Goal: Information Seeking & Learning: Learn about a topic

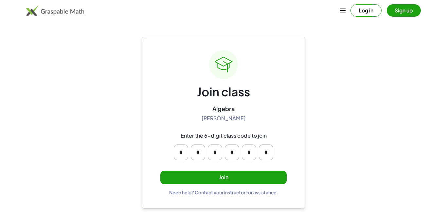
click at [204, 180] on button "Join" at bounding box center [223, 177] width 126 height 13
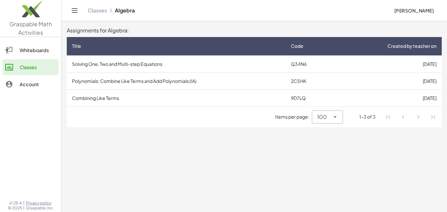
click at [140, 64] on td "Solving One, Two and Multi-step Equations" at bounding box center [176, 63] width 219 height 17
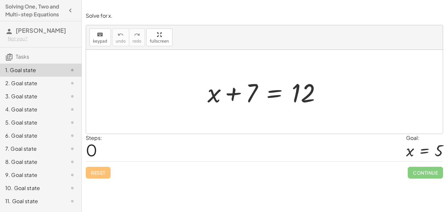
scroll to position [25, 0]
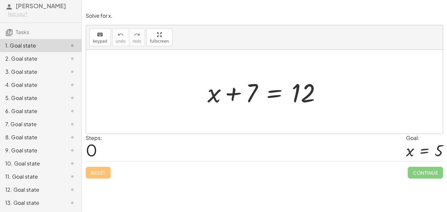
click at [20, 192] on div "12. Goal state" at bounding box center [31, 190] width 53 height 8
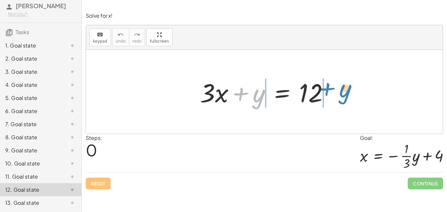
drag, startPoint x: 256, startPoint y: 96, endPoint x: 342, endPoint y: 91, distance: 86.6
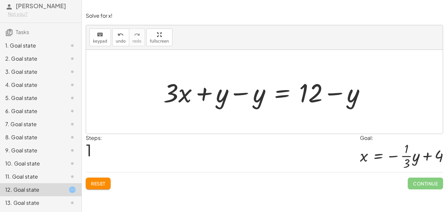
click at [238, 95] on div at bounding box center [267, 92] width 214 height 34
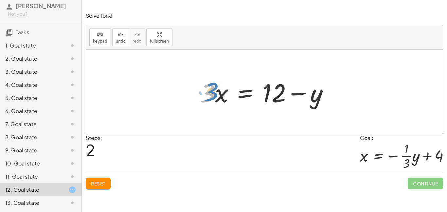
drag, startPoint x: 206, startPoint y: 97, endPoint x: 209, endPoint y: 96, distance: 3.8
click at [209, 96] on div at bounding box center [267, 92] width 140 height 34
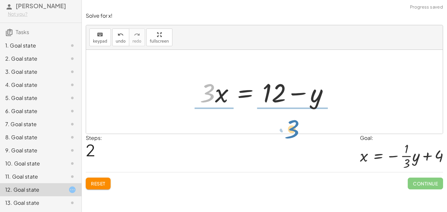
drag, startPoint x: 209, startPoint y: 96, endPoint x: 303, endPoint y: 137, distance: 102.5
click at [0, 0] on div "Solve for x! keyboard keypad undo undo redo redo fullscreen + · 3 · x + y = 12 …" at bounding box center [0, 0] width 0 height 0
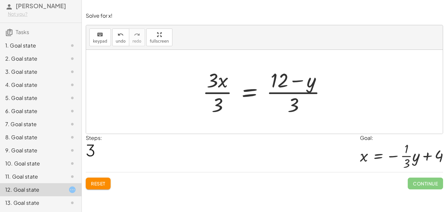
click at [215, 99] on div at bounding box center [267, 91] width 136 height 50
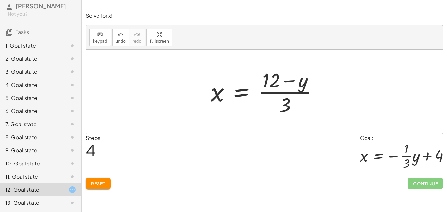
click at [287, 94] on div at bounding box center [267, 91] width 119 height 50
drag, startPoint x: 287, startPoint y: 101, endPoint x: 268, endPoint y: 85, distance: 24.4
click at [268, 85] on div at bounding box center [267, 91] width 119 height 50
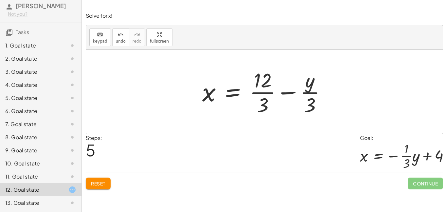
click at [262, 93] on div at bounding box center [267, 91] width 136 height 50
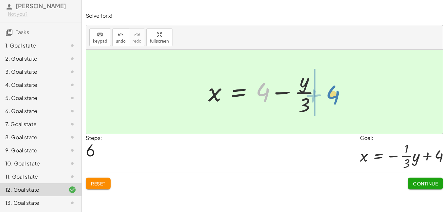
drag, startPoint x: 269, startPoint y: 97, endPoint x: 339, endPoint y: 100, distance: 70.5
click at [339, 100] on div "+ · 3 · x + y = 12 + · 3 · x + y − y = + 12 − y + · 3 · x + 0 = + 12 − y · 3 · …" at bounding box center [264, 92] width 357 height 84
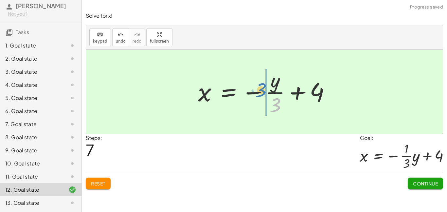
drag, startPoint x: 285, startPoint y: 102, endPoint x: 269, endPoint y: 87, distance: 21.5
click at [269, 87] on div at bounding box center [267, 91] width 144 height 50
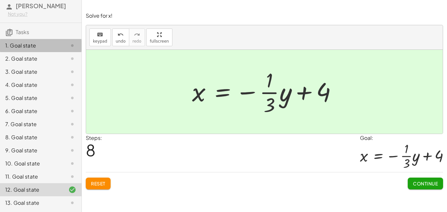
click at [61, 45] on div at bounding box center [67, 46] width 18 height 8
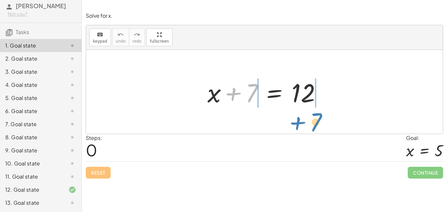
drag, startPoint x: 248, startPoint y: 96, endPoint x: 313, endPoint y: 125, distance: 70.8
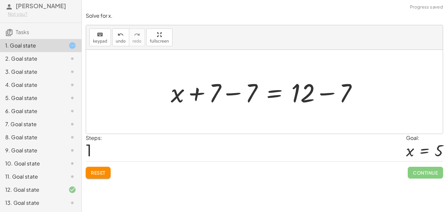
click at [230, 90] on div at bounding box center [267, 92] width 198 height 34
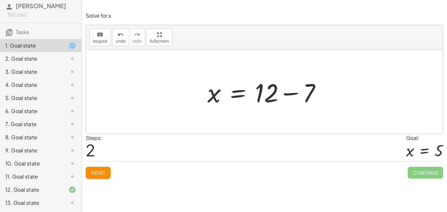
click at [284, 94] on div at bounding box center [266, 92] width 125 height 34
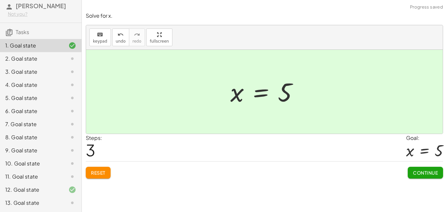
click at [420, 175] on span "Continue" at bounding box center [425, 173] width 25 height 6
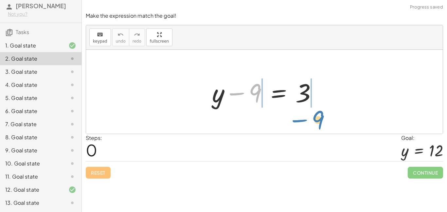
drag, startPoint x: 244, startPoint y: 90, endPoint x: 307, endPoint y: 116, distance: 68.8
click at [307, 116] on div "− 9 + y − 9 = 3" at bounding box center [264, 92] width 357 height 84
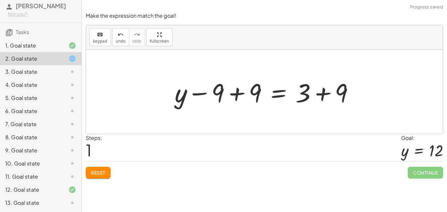
click at [233, 88] on div at bounding box center [267, 92] width 191 height 34
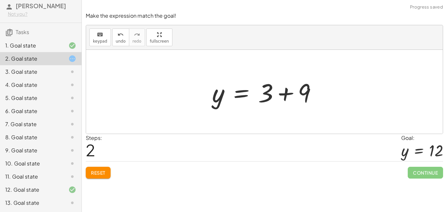
click at [291, 93] on div at bounding box center [267, 92] width 117 height 34
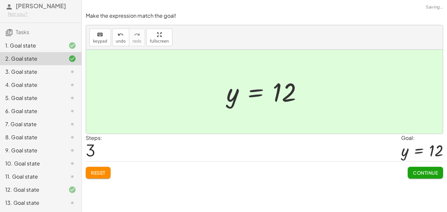
click at [427, 176] on button "Continue" at bounding box center [425, 173] width 35 height 12
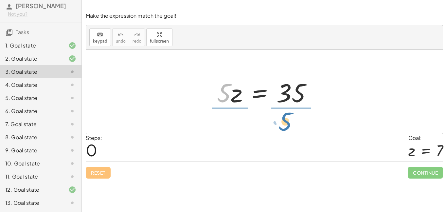
drag, startPoint x: 228, startPoint y: 98, endPoint x: 289, endPoint y: 126, distance: 67.5
click at [289, 126] on div "· 5 · 5 · z = 35" at bounding box center [264, 92] width 357 height 84
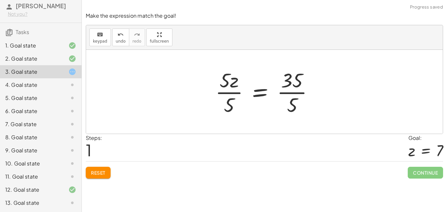
click at [229, 99] on div at bounding box center [267, 91] width 110 height 50
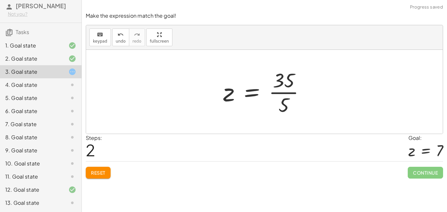
click at [289, 97] on div at bounding box center [267, 91] width 94 height 50
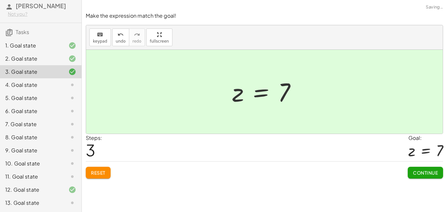
click at [421, 169] on button "Continue" at bounding box center [425, 173] width 35 height 12
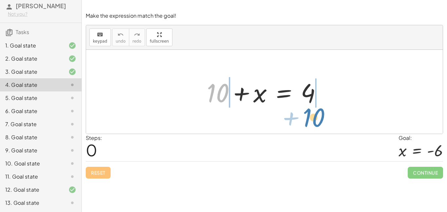
drag, startPoint x: 221, startPoint y: 94, endPoint x: 317, endPoint y: 115, distance: 98.3
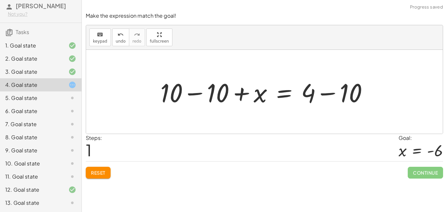
click at [214, 98] on div at bounding box center [267, 92] width 220 height 34
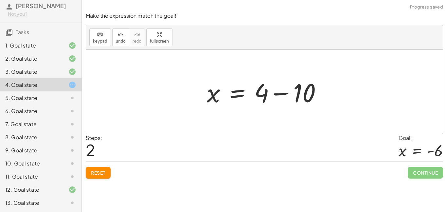
click at [284, 95] on div at bounding box center [267, 92] width 126 height 34
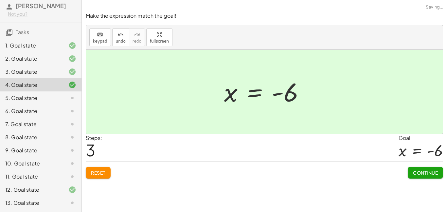
click at [424, 170] on span "Continue" at bounding box center [425, 173] width 25 height 6
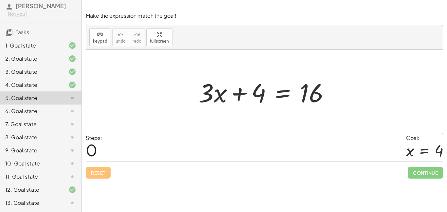
click at [244, 95] on div at bounding box center [266, 92] width 143 height 34
drag, startPoint x: 244, startPoint y: 95, endPoint x: 316, endPoint y: 120, distance: 75.7
click at [316, 120] on div "+ 4 + · 3 · x + 4 = 16" at bounding box center [264, 92] width 357 height 84
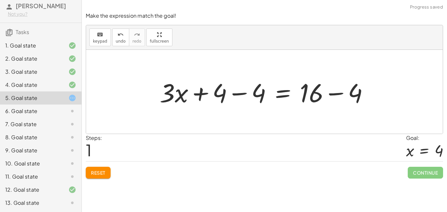
click at [240, 95] on div at bounding box center [267, 92] width 221 height 34
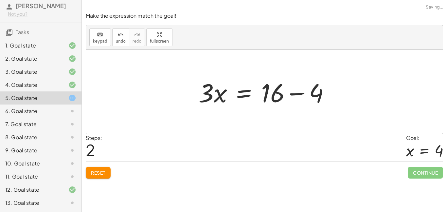
click at [317, 93] on div at bounding box center [266, 92] width 143 height 34
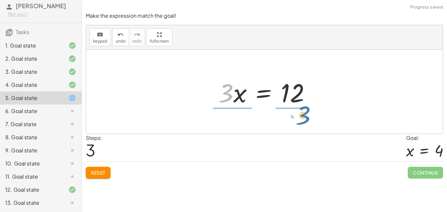
drag, startPoint x: 228, startPoint y: 94, endPoint x: 307, endPoint y: 117, distance: 81.8
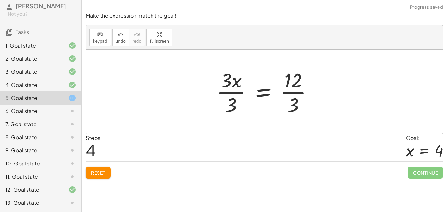
click at [233, 95] on div at bounding box center [267, 91] width 108 height 50
click at [291, 97] on div at bounding box center [276, 91] width 92 height 50
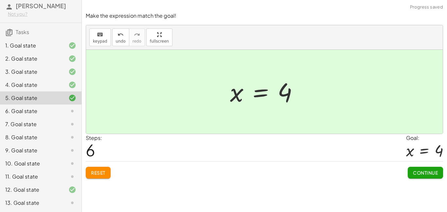
click at [413, 173] on span "Continue" at bounding box center [425, 173] width 25 height 6
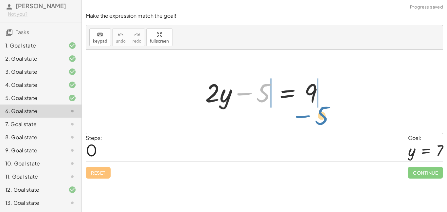
drag, startPoint x: 251, startPoint y: 92, endPoint x: 310, endPoint y: 115, distance: 63.1
click at [310, 115] on div "− 5 + · 2 · y − 5 = 9" at bounding box center [264, 92] width 357 height 84
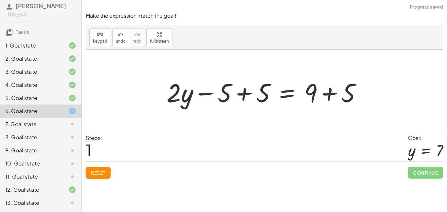
click at [249, 101] on div at bounding box center [266, 92] width 207 height 34
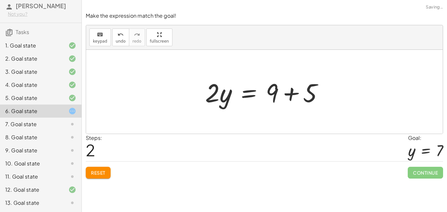
click at [306, 95] on div at bounding box center [267, 92] width 130 height 34
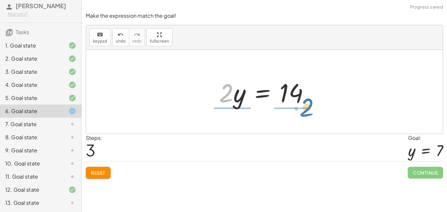
drag, startPoint x: 220, startPoint y: 100, endPoint x: 301, endPoint y: 114, distance: 82.2
click at [301, 114] on div "+ · 2 · y − 5 = 9 + · 2 · y − 5 + 5 = + 9 + 5 + · 2 · y + 0 = + 9 + 5 · 2 · y =…" at bounding box center [264, 92] width 357 height 84
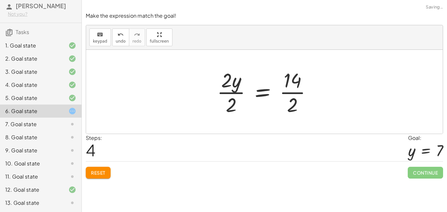
click at [233, 99] on div at bounding box center [267, 91] width 107 height 50
click at [291, 97] on div at bounding box center [274, 91] width 90 height 50
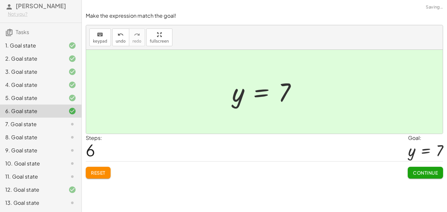
click at [419, 176] on button "Continue" at bounding box center [425, 173] width 35 height 12
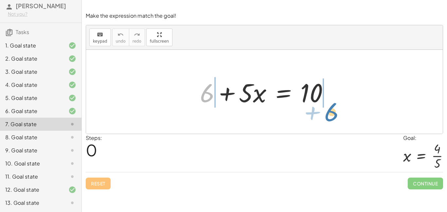
drag, startPoint x: 208, startPoint y: 94, endPoint x: 333, endPoint y: 113, distance: 126.2
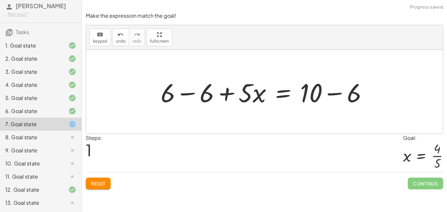
click at [201, 89] on div at bounding box center [267, 92] width 219 height 34
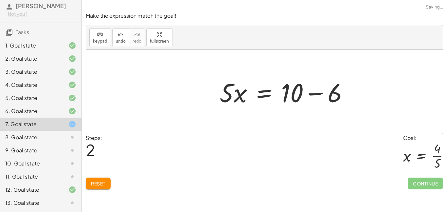
click at [335, 97] on div at bounding box center [286, 92] width 141 height 34
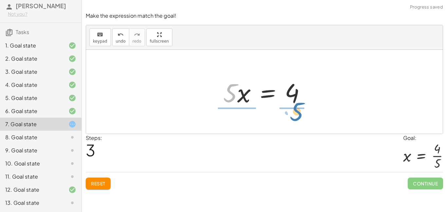
drag, startPoint x: 232, startPoint y: 97, endPoint x: 298, endPoint y: 115, distance: 69.4
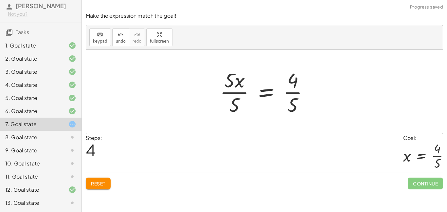
click at [232, 86] on div at bounding box center [267, 91] width 101 height 50
click at [228, 91] on div at bounding box center [267, 91] width 101 height 50
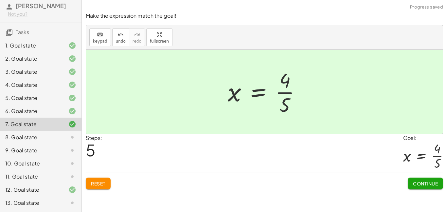
click at [412, 182] on button "Continue" at bounding box center [425, 183] width 35 height 12
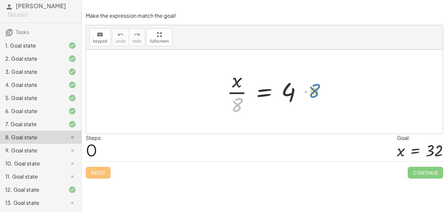
drag, startPoint x: 237, startPoint y: 101, endPoint x: 313, endPoint y: 87, distance: 77.9
click at [236, 103] on div at bounding box center [267, 91] width 87 height 50
click at [263, 132] on div "· x · 8 = 4" at bounding box center [264, 92] width 357 height 84
drag, startPoint x: 238, startPoint y: 107, endPoint x: 304, endPoint y: 102, distance: 66.7
click at [304, 102] on div at bounding box center [267, 91] width 87 height 50
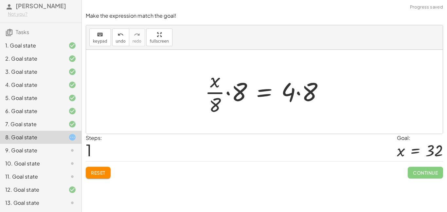
click at [236, 98] on div at bounding box center [267, 91] width 131 height 50
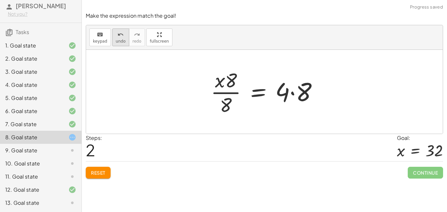
click at [117, 45] on button "undo undo" at bounding box center [120, 37] width 17 height 18
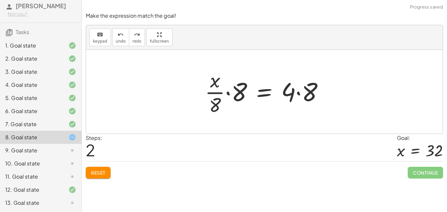
click at [218, 100] on div at bounding box center [267, 91] width 131 height 50
click at [219, 103] on div at bounding box center [267, 91] width 131 height 50
click at [227, 96] on div at bounding box center [267, 91] width 131 height 50
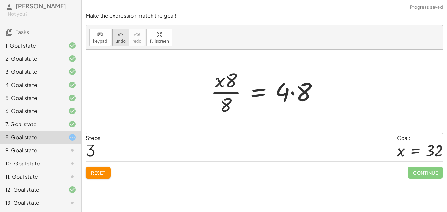
click at [123, 36] on div "undo" at bounding box center [121, 34] width 10 height 8
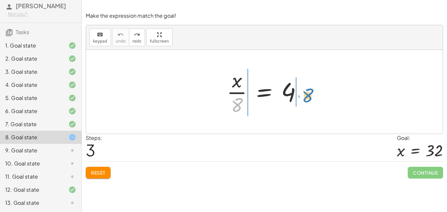
drag, startPoint x: 236, startPoint y: 103, endPoint x: 305, endPoint y: 92, distance: 69.6
click at [305, 92] on div at bounding box center [267, 91] width 87 height 50
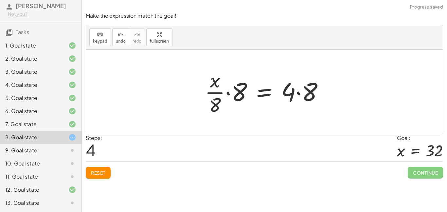
click at [219, 104] on div at bounding box center [267, 91] width 131 height 50
click at [224, 100] on div at bounding box center [267, 91] width 131 height 50
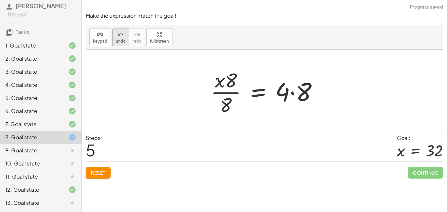
click at [121, 38] on button "undo undo" at bounding box center [120, 37] width 17 height 18
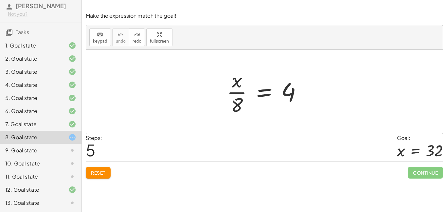
click at [93, 177] on button "Reset" at bounding box center [98, 173] width 25 height 12
drag, startPoint x: 237, startPoint y: 104, endPoint x: 217, endPoint y: 82, distance: 29.7
click at [238, 104] on div at bounding box center [267, 91] width 87 height 50
drag, startPoint x: 238, startPoint y: 104, endPoint x: 305, endPoint y: 87, distance: 69.0
click at [305, 87] on div at bounding box center [267, 91] width 87 height 50
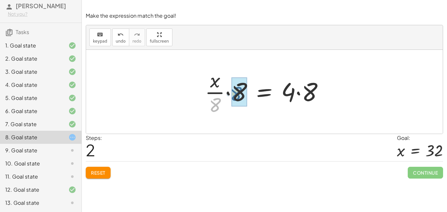
drag, startPoint x: 213, startPoint y: 103, endPoint x: 236, endPoint y: 91, distance: 25.9
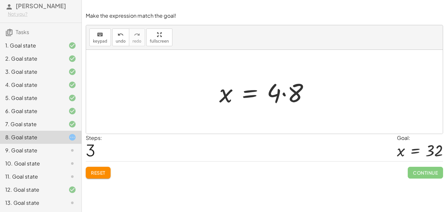
click at [290, 100] on div at bounding box center [267, 92] width 102 height 34
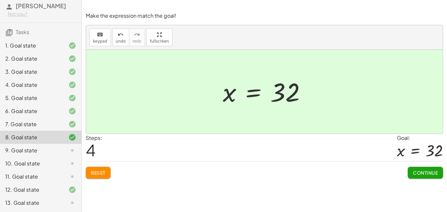
click at [418, 168] on button "Continue" at bounding box center [425, 173] width 35 height 12
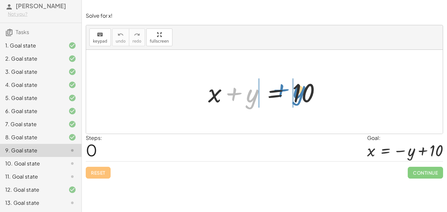
drag, startPoint x: 234, startPoint y: 96, endPoint x: 280, endPoint y: 92, distance: 46.0
click at [280, 92] on div at bounding box center [267, 92] width 124 height 34
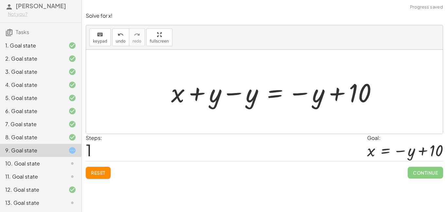
click at [224, 99] on div at bounding box center [277, 92] width 218 height 34
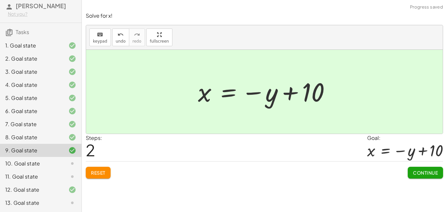
click at [434, 170] on span "Continue" at bounding box center [425, 173] width 25 height 6
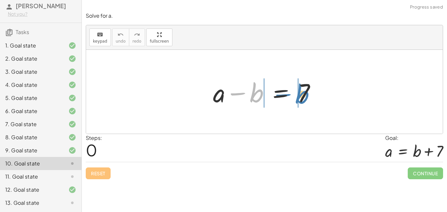
drag, startPoint x: 246, startPoint y: 95, endPoint x: 290, endPoint y: 95, distance: 44.9
click at [290, 95] on div at bounding box center [267, 92] width 115 height 34
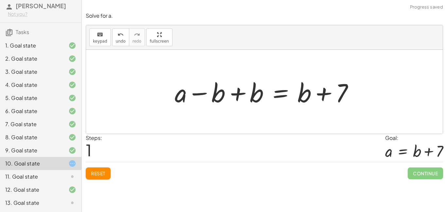
click at [230, 94] on div at bounding box center [267, 92] width 191 height 34
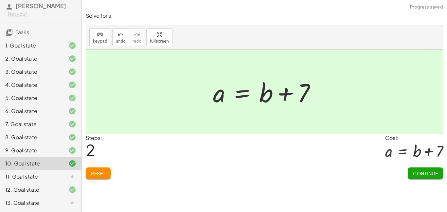
click at [418, 174] on span "Continue" at bounding box center [425, 173] width 25 height 6
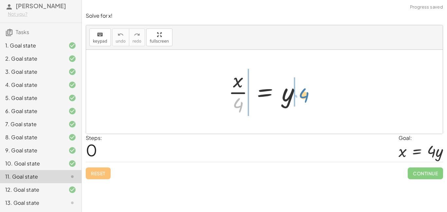
drag, startPoint x: 239, startPoint y: 105, endPoint x: 305, endPoint y: 96, distance: 66.2
click at [305, 96] on div at bounding box center [266, 91] width 83 height 50
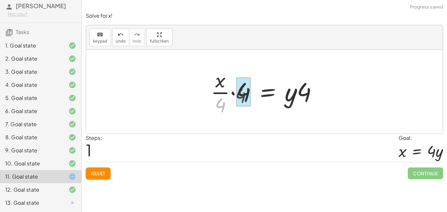
drag, startPoint x: 224, startPoint y: 102, endPoint x: 247, endPoint y: 92, distance: 24.9
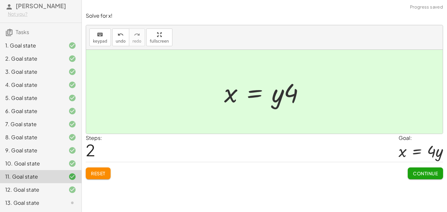
click at [422, 177] on button "Continue" at bounding box center [425, 173] width 35 height 12
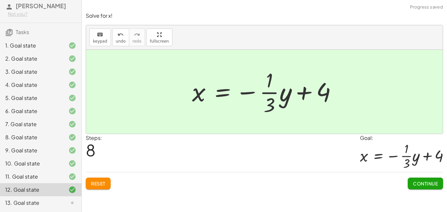
click at [427, 184] on span "Continue" at bounding box center [425, 183] width 25 height 6
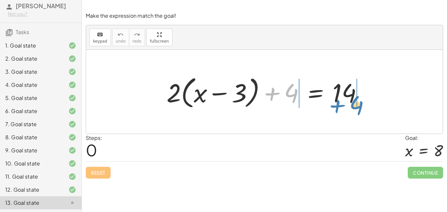
drag, startPoint x: 282, startPoint y: 95, endPoint x: 347, endPoint y: 107, distance: 66.3
click at [347, 107] on div at bounding box center [267, 92] width 208 height 38
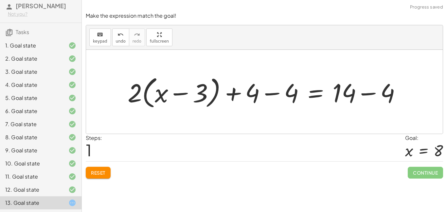
click at [267, 92] on div at bounding box center [266, 92] width 285 height 38
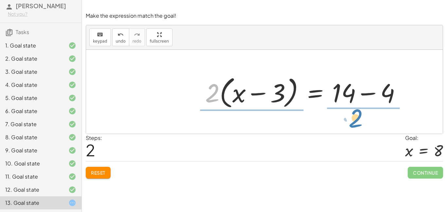
drag, startPoint x: 217, startPoint y: 98, endPoint x: 363, endPoint y: 123, distance: 148.5
click at [363, 123] on div "+ · 2 · ( + x − 3 ) + 4 = 14 + · 2 · ( + x − 3 ) + 4 − 4 = + 14 − 4 + · 2 · ( +…" at bounding box center [264, 92] width 357 height 84
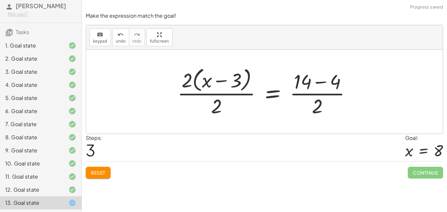
click at [213, 106] on div at bounding box center [267, 91] width 186 height 53
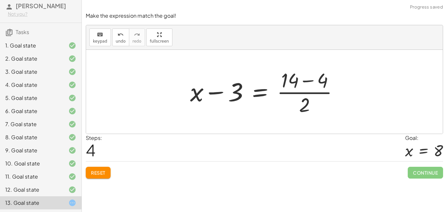
click at [314, 101] on div at bounding box center [267, 91] width 160 height 50
click at [302, 98] on div at bounding box center [267, 91] width 160 height 50
drag, startPoint x: 231, startPoint y: 92, endPoint x: 339, endPoint y: 90, distance: 108.7
click at [339, 90] on div at bounding box center [267, 91] width 160 height 50
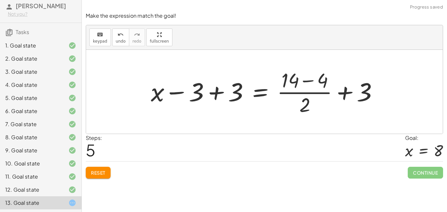
click at [205, 94] on div at bounding box center [267, 91] width 239 height 50
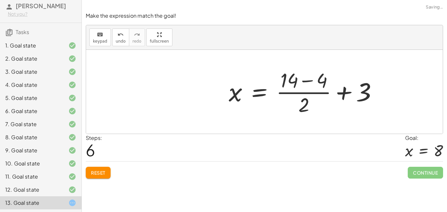
click at [364, 95] on div at bounding box center [306, 91] width 160 height 50
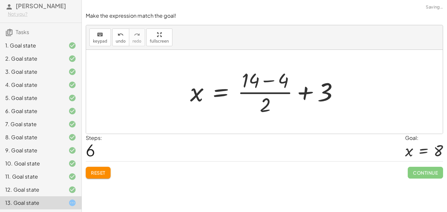
click at [302, 89] on div at bounding box center [267, 91] width 160 height 50
click at [283, 85] on div at bounding box center [267, 91] width 160 height 50
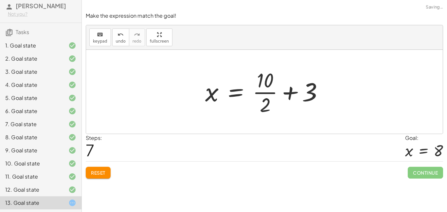
click at [263, 94] on div at bounding box center [267, 91] width 130 height 50
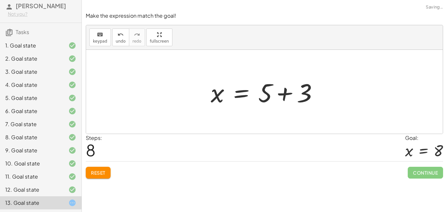
click at [274, 95] on div at bounding box center [267, 92] width 119 height 34
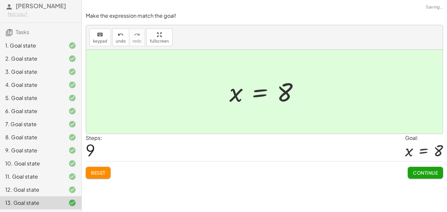
click at [418, 171] on span "Continue" at bounding box center [425, 173] width 25 height 6
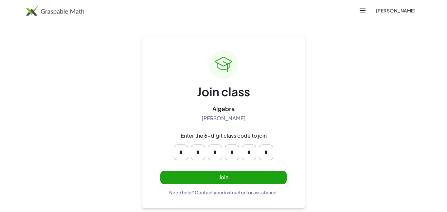
click at [215, 175] on button "Join" at bounding box center [223, 177] width 126 height 13
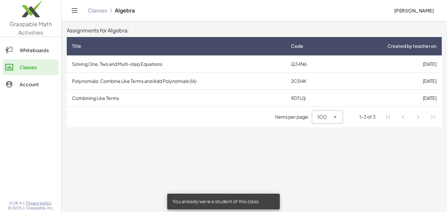
click at [115, 100] on td "Combining Like Terms" at bounding box center [176, 97] width 219 height 17
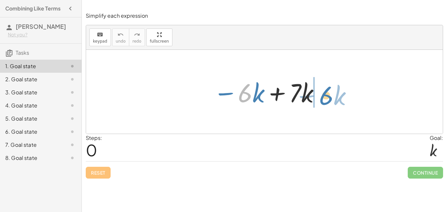
drag, startPoint x: 244, startPoint y: 97, endPoint x: 326, endPoint y: 99, distance: 81.6
click at [326, 99] on div "· 6 − · k − · 6 · k + · 7 · k" at bounding box center [264, 92] width 357 height 84
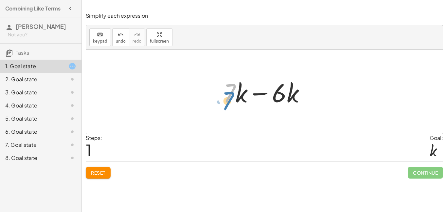
click at [228, 97] on div at bounding box center [267, 92] width 94 height 34
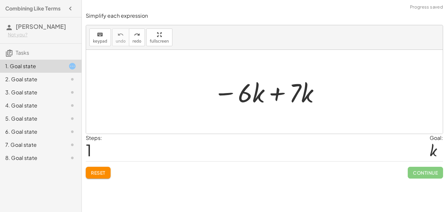
click at [98, 177] on button "Reset" at bounding box center [98, 173] width 25 height 12
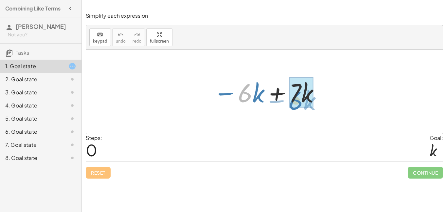
drag, startPoint x: 252, startPoint y: 96, endPoint x: 305, endPoint y: 101, distance: 53.6
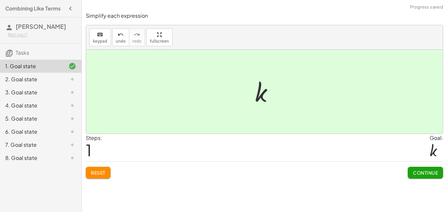
click at [426, 170] on span "Continue" at bounding box center [425, 173] width 25 height 6
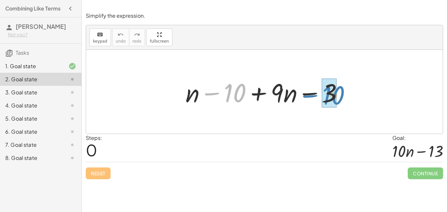
drag, startPoint x: 237, startPoint y: 94, endPoint x: 338, endPoint y: 94, distance: 101.2
click at [338, 94] on div at bounding box center [266, 92] width 169 height 34
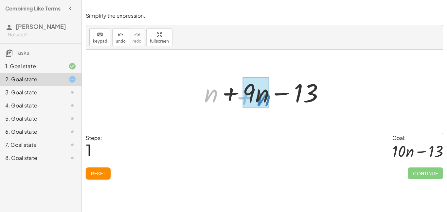
drag, startPoint x: 209, startPoint y: 95, endPoint x: 259, endPoint y: 98, distance: 49.8
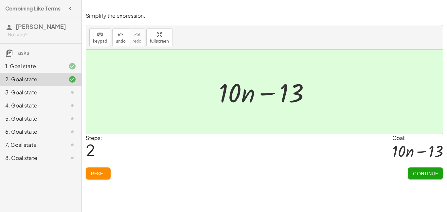
click at [423, 176] on span "Continue" at bounding box center [425, 173] width 25 height 6
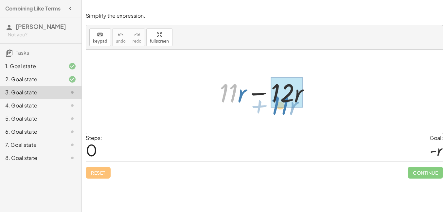
drag, startPoint x: 229, startPoint y: 97, endPoint x: 280, endPoint y: 109, distance: 53.2
click at [280, 109] on div "· 11 + · r + · 11 · r − · 12 · r" at bounding box center [265, 91] width 110 height 37
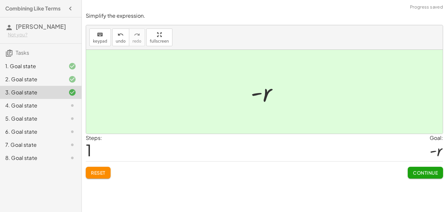
click at [415, 171] on span "Continue" at bounding box center [425, 173] width 25 height 6
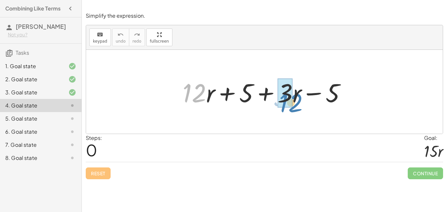
drag, startPoint x: 200, startPoint y: 95, endPoint x: 297, endPoint y: 104, distance: 97.1
click at [297, 104] on div at bounding box center [266, 92] width 175 height 34
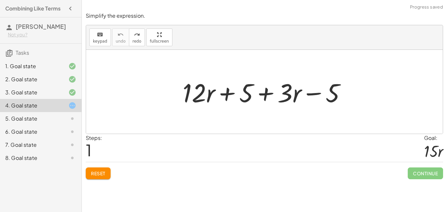
click at [94, 170] on button "Reset" at bounding box center [98, 173] width 25 height 12
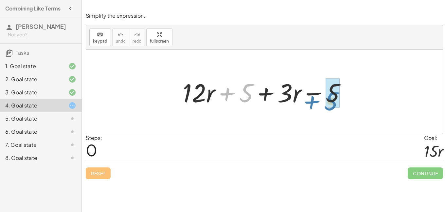
drag, startPoint x: 244, startPoint y: 94, endPoint x: 332, endPoint y: 101, distance: 88.4
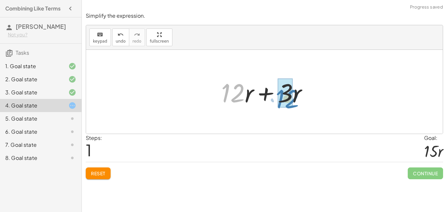
drag, startPoint x: 237, startPoint y: 93, endPoint x: 288, endPoint y: 97, distance: 51.2
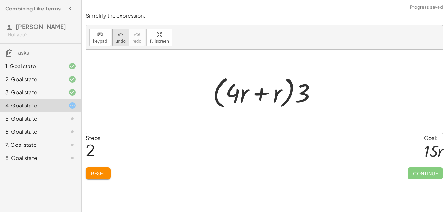
click at [121, 36] on icon "undo" at bounding box center [121, 35] width 6 height 8
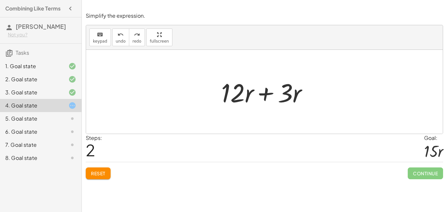
click at [265, 94] on div at bounding box center [267, 92] width 98 height 34
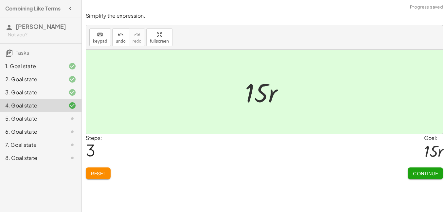
click at [429, 170] on span "Continue" at bounding box center [425, 173] width 25 height 6
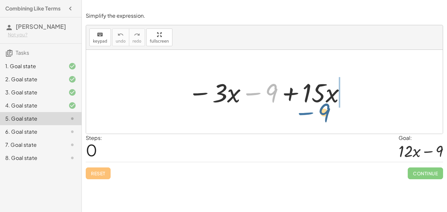
drag, startPoint x: 264, startPoint y: 94, endPoint x: 319, endPoint y: 110, distance: 56.8
click at [319, 110] on div "− 9 − · 3 · x − 9 + · 15 · x" at bounding box center [264, 92] width 357 height 84
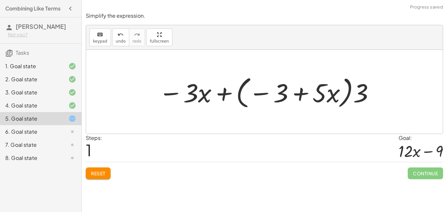
click at [100, 176] on button "Reset" at bounding box center [98, 173] width 25 height 12
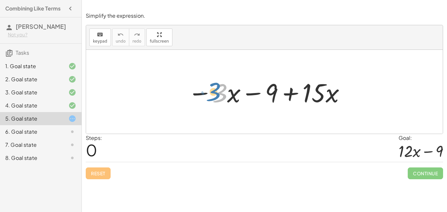
drag, startPoint x: 218, startPoint y: 99, endPoint x: 212, endPoint y: 98, distance: 6.4
click at [212, 98] on div at bounding box center [267, 92] width 165 height 34
drag, startPoint x: 222, startPoint y: 97, endPoint x: 325, endPoint y: 102, distance: 102.3
click at [99, 174] on span "Reset" at bounding box center [98, 173] width 14 height 6
click at [228, 98] on div at bounding box center [267, 92] width 165 height 34
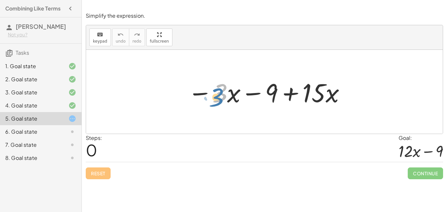
click at [217, 88] on div at bounding box center [267, 92] width 165 height 34
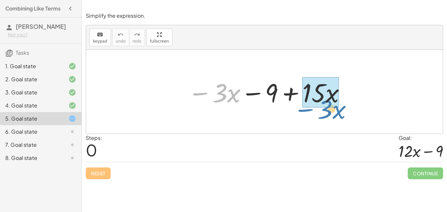
drag, startPoint x: 204, startPoint y: 93, endPoint x: 309, endPoint y: 109, distance: 106.7
click at [309, 109] on div "− · 3 · x − · 3 · x − 9 + · 15 · x" at bounding box center [264, 91] width 173 height 37
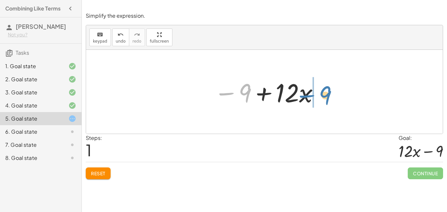
drag, startPoint x: 246, startPoint y: 92, endPoint x: 328, endPoint y: 93, distance: 82.5
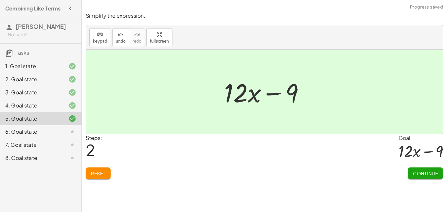
click at [425, 171] on span "Continue" at bounding box center [425, 173] width 25 height 6
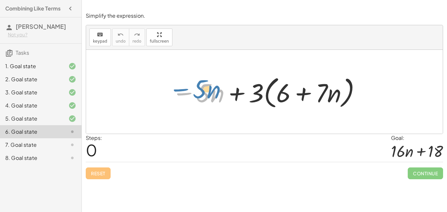
drag, startPoint x: 194, startPoint y: 92, endPoint x: 190, endPoint y: 87, distance: 6.0
click at [190, 87] on div at bounding box center [267, 92] width 196 height 38
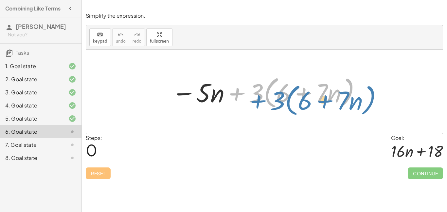
drag, startPoint x: 248, startPoint y: 95, endPoint x: 269, endPoint y: 101, distance: 22.1
click at [269, 101] on div at bounding box center [267, 92] width 196 height 38
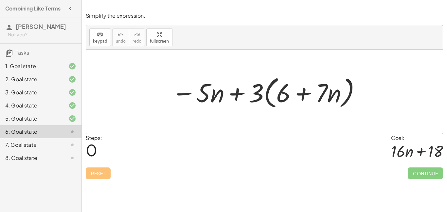
click at [300, 97] on div at bounding box center [267, 92] width 196 height 38
click at [246, 92] on div at bounding box center [267, 92] width 196 height 38
drag, startPoint x: 285, startPoint y: 97, endPoint x: 281, endPoint y: 101, distance: 5.6
click at [281, 101] on div at bounding box center [267, 92] width 196 height 38
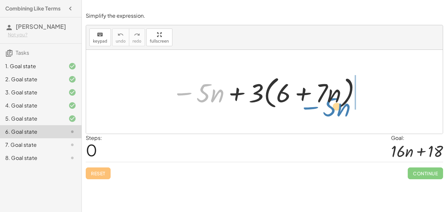
drag, startPoint x: 195, startPoint y: 95, endPoint x: 315, endPoint y: 104, distance: 120.8
click at [315, 104] on div at bounding box center [267, 92] width 196 height 38
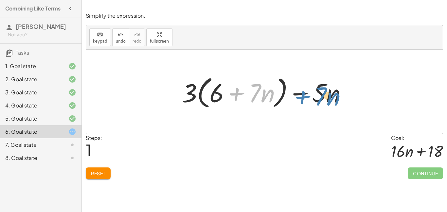
drag, startPoint x: 234, startPoint y: 96, endPoint x: 300, endPoint y: 99, distance: 66.2
click at [300, 99] on div at bounding box center [267, 92] width 176 height 38
drag, startPoint x: 242, startPoint y: 93, endPoint x: 226, endPoint y: 97, distance: 15.8
click at [226, 97] on div at bounding box center [267, 92] width 176 height 38
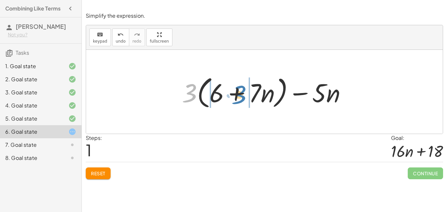
drag, startPoint x: 192, startPoint y: 91, endPoint x: 187, endPoint y: 90, distance: 5.2
click at [187, 90] on div at bounding box center [267, 92] width 176 height 38
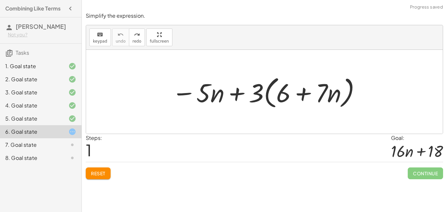
click at [92, 171] on span "Reset" at bounding box center [98, 173] width 14 height 6
click at [240, 96] on div at bounding box center [267, 92] width 196 height 38
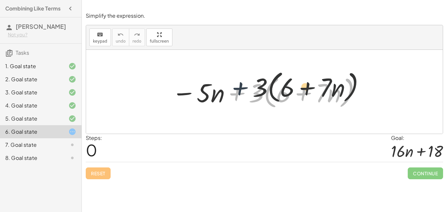
drag, startPoint x: 240, startPoint y: 96, endPoint x: 245, endPoint y: 88, distance: 8.5
click at [245, 88] on div at bounding box center [267, 92] width 196 height 38
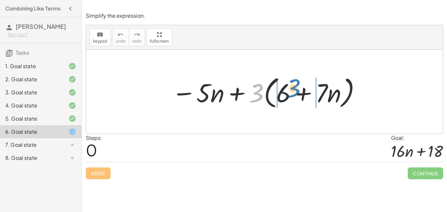
drag, startPoint x: 253, startPoint y: 97, endPoint x: 290, endPoint y: 92, distance: 37.3
click at [290, 92] on div at bounding box center [267, 92] width 196 height 38
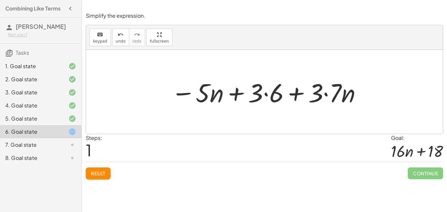
click at [268, 94] on div at bounding box center [267, 92] width 198 height 34
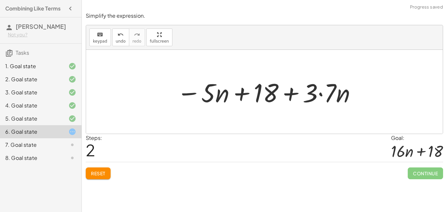
click at [321, 97] on div at bounding box center [267, 92] width 187 height 34
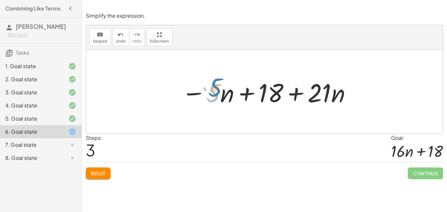
drag, startPoint x: 212, startPoint y: 94, endPoint x: 212, endPoint y: 88, distance: 6.2
click at [212, 88] on div at bounding box center [266, 92] width 177 height 34
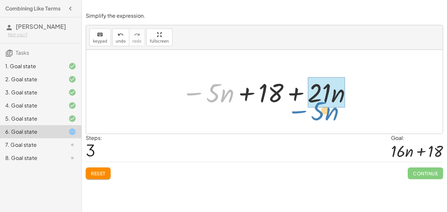
drag, startPoint x: 196, startPoint y: 94, endPoint x: 302, endPoint y: 112, distance: 107.3
click at [302, 112] on div "− · 5 · n + · 3 · ( + 6 + · 7 · n ) − · 5 · n + · 3 · 6 + · 3 · 7 · n − · 5 · n…" at bounding box center [264, 92] width 357 height 84
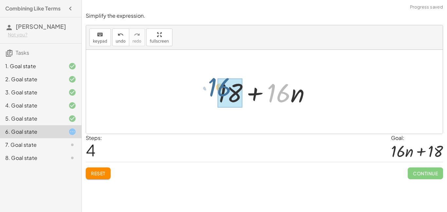
drag, startPoint x: 274, startPoint y: 98, endPoint x: 215, endPoint y: 92, distance: 59.6
click at [215, 92] on div at bounding box center [266, 92] width 105 height 34
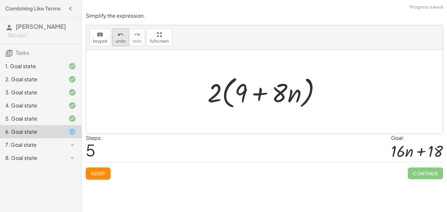
click at [118, 37] on icon "undo" at bounding box center [121, 35] width 6 height 8
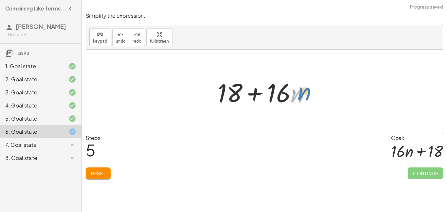
drag, startPoint x: 295, startPoint y: 98, endPoint x: 303, endPoint y: 96, distance: 7.8
click at [303, 96] on div at bounding box center [266, 92] width 105 height 34
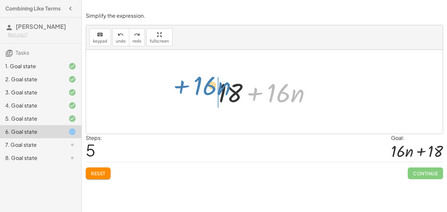
drag, startPoint x: 257, startPoint y: 93, endPoint x: 180, endPoint y: 89, distance: 76.7
click at [180, 89] on div "− · 5 · n + · 3 · ( + 6 + · 7 · n ) − · 5 · n + · 3 · 6 + · 3 · 7 · n − · 5 · n…" at bounding box center [264, 92] width 357 height 84
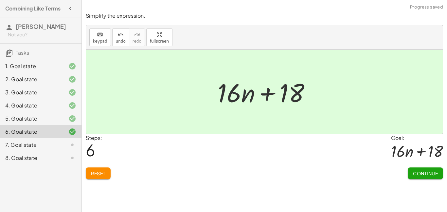
click at [432, 173] on span "Continue" at bounding box center [425, 173] width 25 height 6
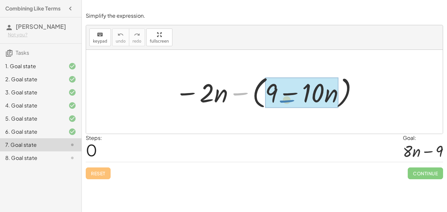
drag, startPoint x: 237, startPoint y: 92, endPoint x: 284, endPoint y: 99, distance: 47.6
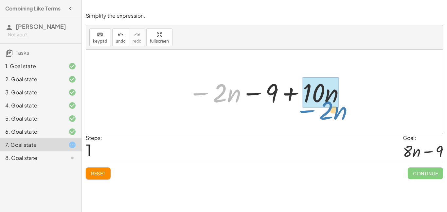
drag, startPoint x: 206, startPoint y: 93, endPoint x: 313, endPoint y: 109, distance: 108.3
click at [313, 109] on div "− · 2 · n − ( + 9 − · 10 · n ) − · 2 · n − · 2 · n 9 · 10 · n − +" at bounding box center [264, 91] width 173 height 37
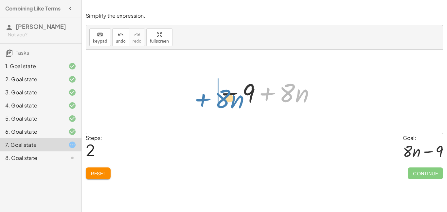
drag, startPoint x: 272, startPoint y: 94, endPoint x: 206, endPoint y: 98, distance: 66.6
click at [206, 98] on div "− · 2 · n − ( + 9 − · 10 · n ) − · 2 · n − 9 + · 10 · n + · 8 · n · n 9 − + · 8" at bounding box center [264, 92] width 357 height 84
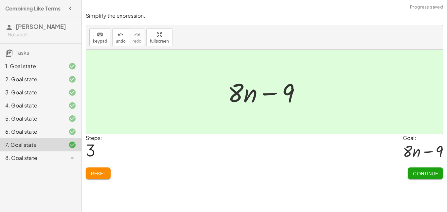
click at [430, 169] on button "Continue" at bounding box center [425, 173] width 35 height 12
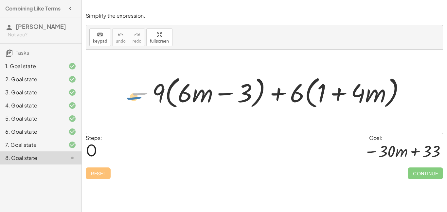
drag, startPoint x: 145, startPoint y: 93, endPoint x: 137, endPoint y: 97, distance: 8.9
click at [137, 97] on div at bounding box center [266, 92] width 285 height 38
drag, startPoint x: 159, startPoint y: 94, endPoint x: 209, endPoint y: 98, distance: 49.9
click at [209, 98] on div at bounding box center [266, 92] width 285 height 38
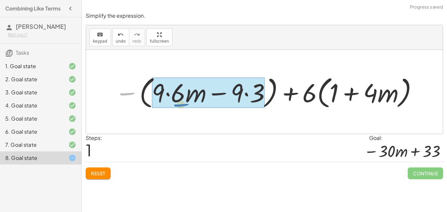
drag, startPoint x: 128, startPoint y: 93, endPoint x: 182, endPoint y: 103, distance: 55.3
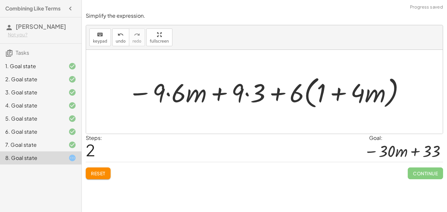
click at [179, 94] on div at bounding box center [267, 92] width 285 height 38
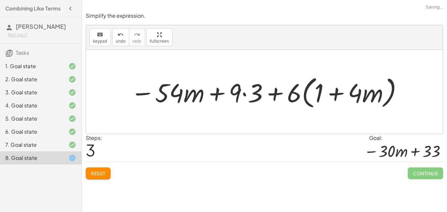
click at [232, 94] on div at bounding box center [267, 92] width 280 height 38
click at [257, 94] on div at bounding box center [267, 92] width 280 height 38
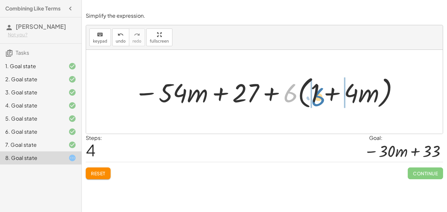
drag, startPoint x: 284, startPoint y: 97, endPoint x: 312, endPoint y: 101, distance: 28.4
click at [312, 101] on div at bounding box center [267, 92] width 272 height 38
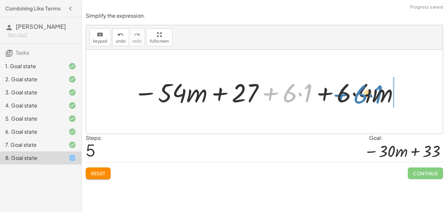
drag, startPoint x: 272, startPoint y: 94, endPoint x: 343, endPoint y: 95, distance: 70.7
click at [343, 95] on div at bounding box center [266, 92] width 273 height 34
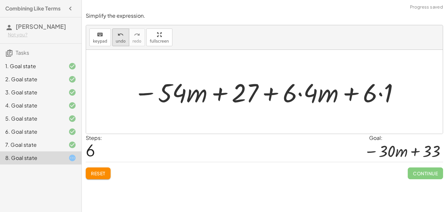
click at [119, 37] on icon "undo" at bounding box center [121, 35] width 6 height 8
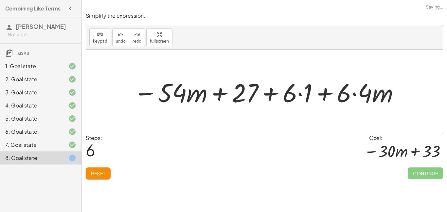
click at [299, 95] on div at bounding box center [266, 92] width 273 height 34
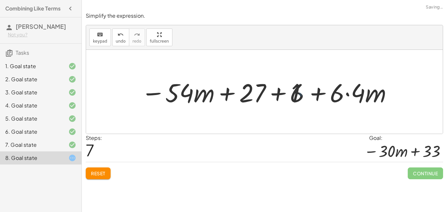
click at [343, 95] on div at bounding box center [267, 92] width 258 height 34
click at [351, 94] on div at bounding box center [267, 92] width 258 height 34
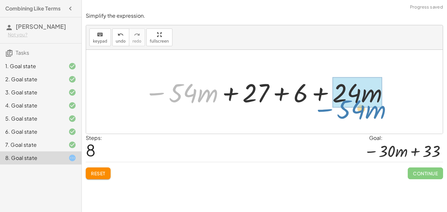
drag, startPoint x: 161, startPoint y: 93, endPoint x: 330, endPoint y: 108, distance: 169.3
click at [330, 108] on div at bounding box center [266, 92] width 251 height 34
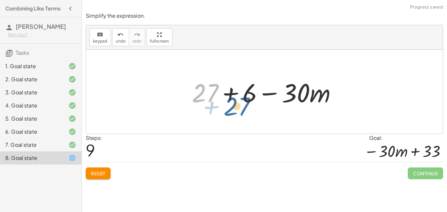
drag, startPoint x: 206, startPoint y: 95, endPoint x: 242, endPoint y: 108, distance: 38.7
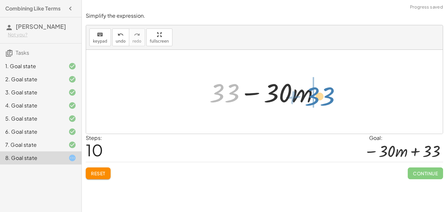
drag, startPoint x: 211, startPoint y: 94, endPoint x: 306, endPoint y: 97, distance: 95.7
click at [306, 97] on div at bounding box center [266, 92] width 121 height 34
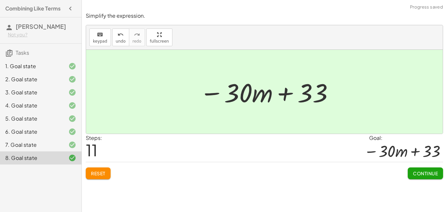
click at [419, 174] on span "Continue" at bounding box center [425, 173] width 25 height 6
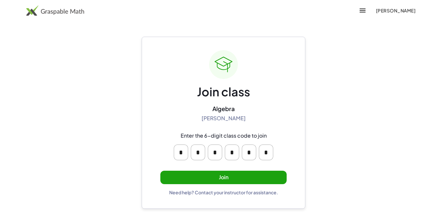
click at [229, 179] on button "Join" at bounding box center [223, 177] width 126 height 13
